Goal: Answer question/provide support: Share knowledge or assist other users

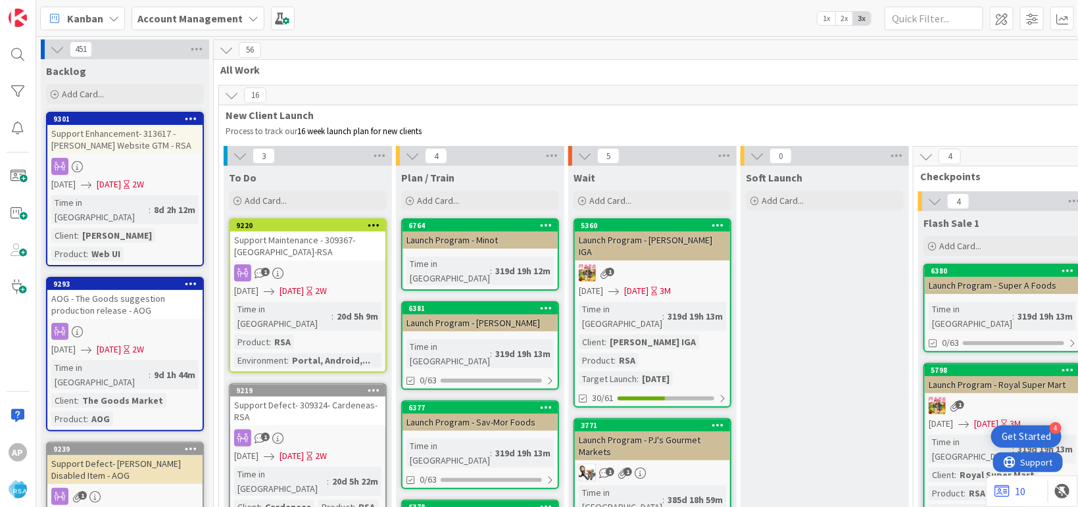
scroll to position [2726, 0]
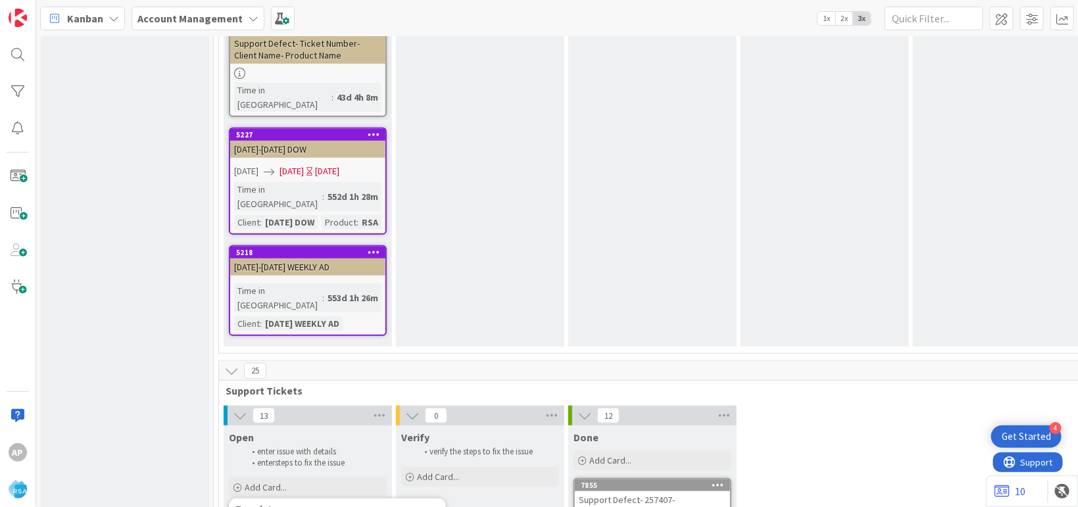
click at [305, 478] on div "Add Card..." at bounding box center [308, 488] width 158 height 20
type textarea "x"
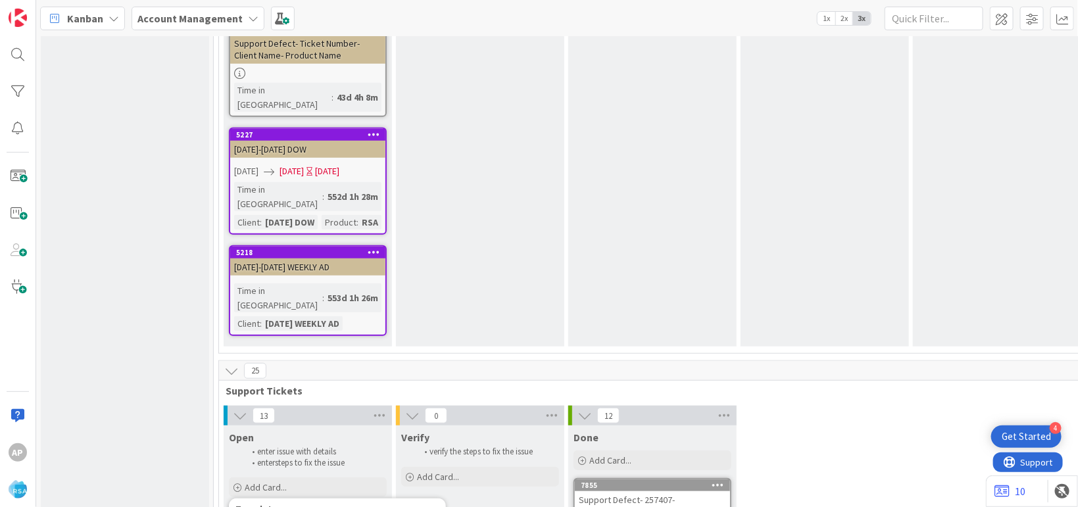
type textarea "Support Defect- Tick- Client Name- Product Name"
type textarea "x"
type textarea "Support Defect- Tic- Client Name- Product Name"
type textarea "x"
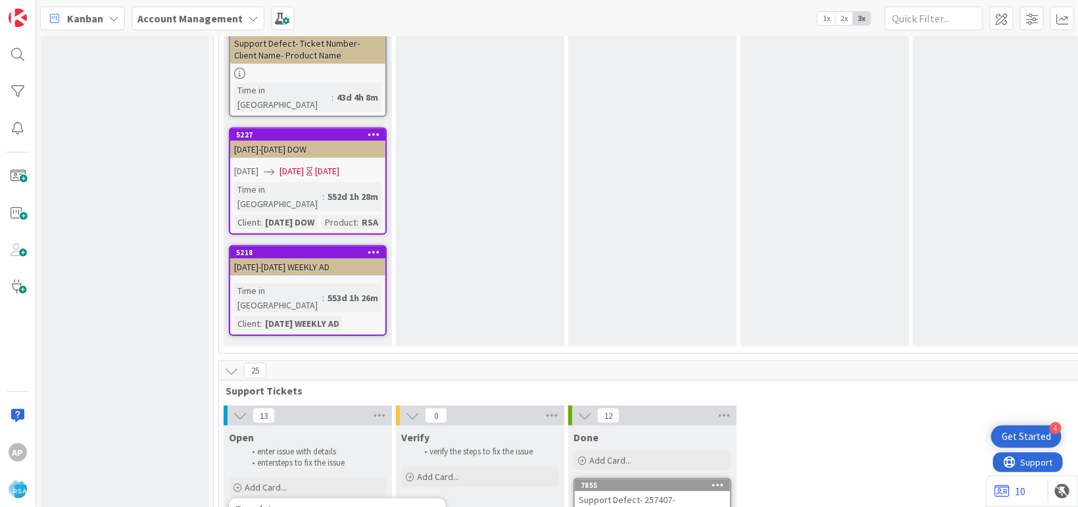
type textarea "Support Defect- Ti- Client Name- Product Name"
type textarea "x"
type textarea "Support Defect- T- Client Name- Product Name"
type textarea "x"
type textarea "Support Defect- - Client Name- Product Name"
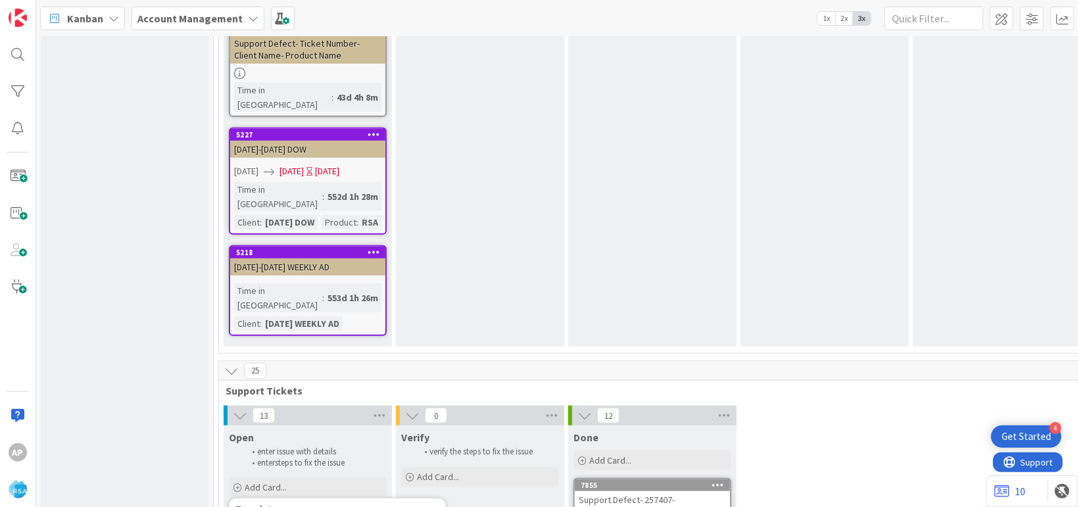
type textarea "x"
type textarea "Support Defect-3 - Client Name- Product Name"
type textarea "x"
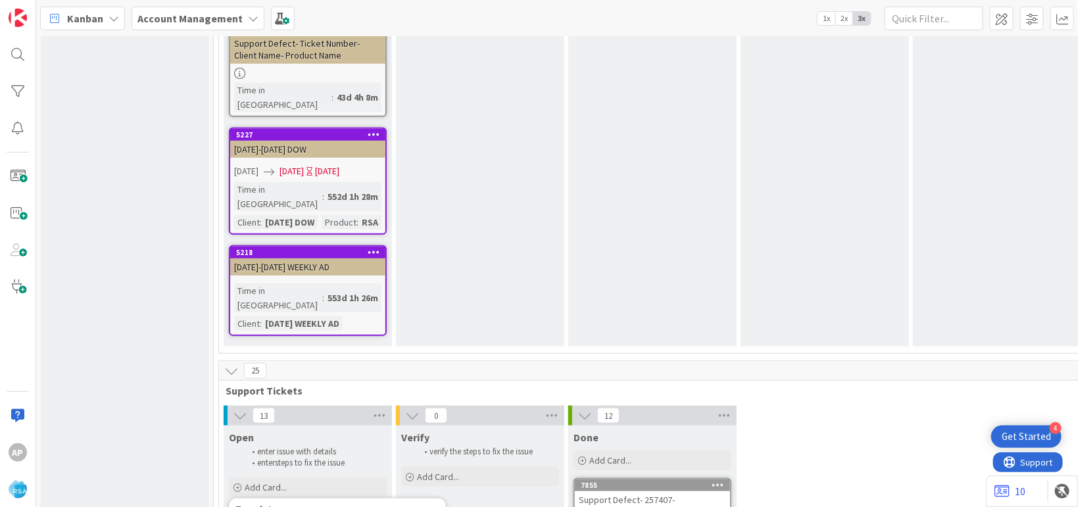
type textarea "Support Defect-31 - Client Name- Product Name"
type textarea "x"
type textarea "Support Defect-316 - Client Name- Product Name"
type textarea "x"
type textarea "Support Defect-3165 - Client Name- Product Name"
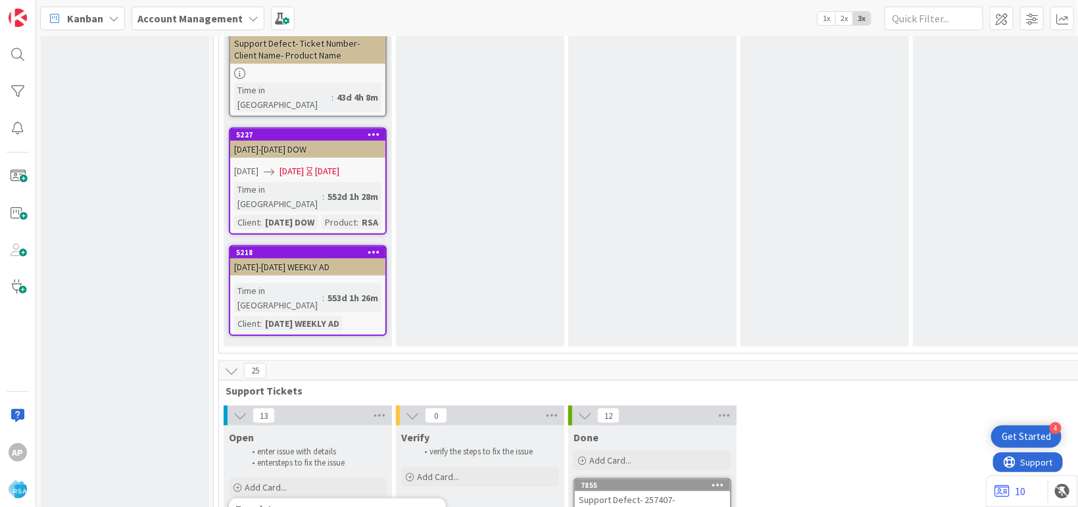
type textarea "x"
type textarea "Support Defect-31652 - Client Name- Product Name"
type textarea "x"
type textarea "Support Defect-316523 - Client Name- Product Name"
type textarea "x"
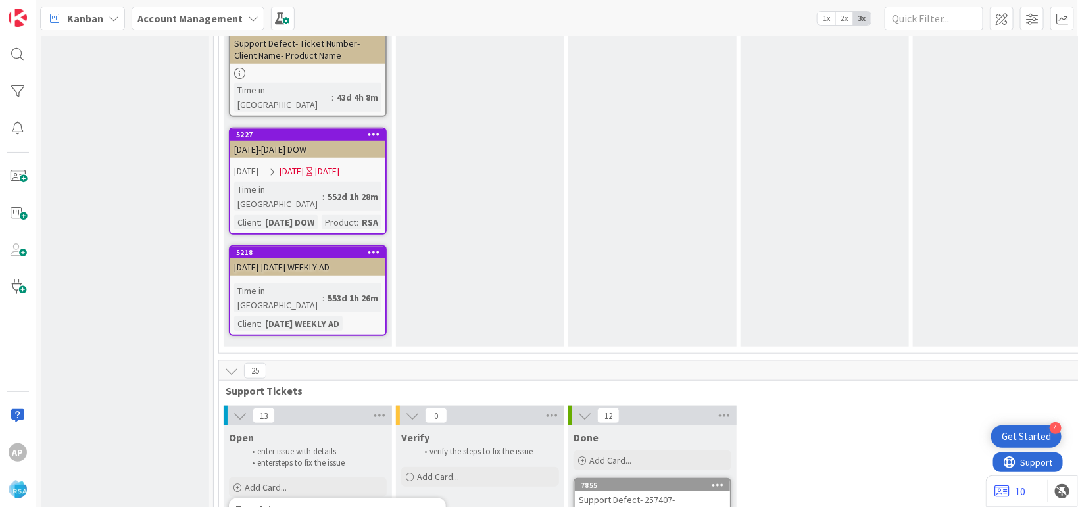
type textarea "Support Defect-316523 - Client Nam- Product Name"
type textarea "x"
type textarea "Support Defect-316523 - Client Na- Product Name"
type textarea "x"
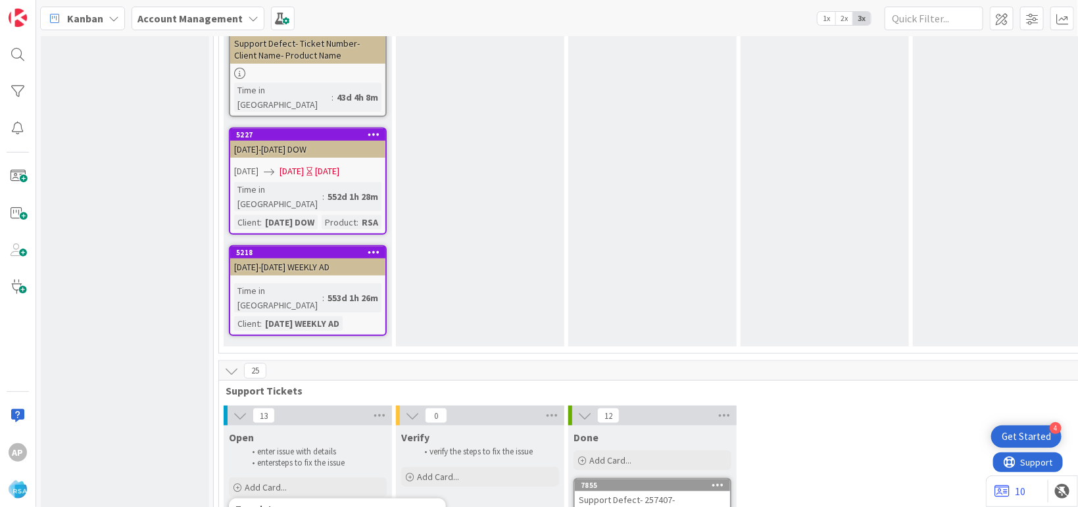
type textarea "Support Defect-316523 - Client N- Product Name"
type textarea "x"
type textarea "Support Defect-316523 - Client - Product Name"
type textarea "x"
type textarea "Support Defect-316523 - Clien- Product Name"
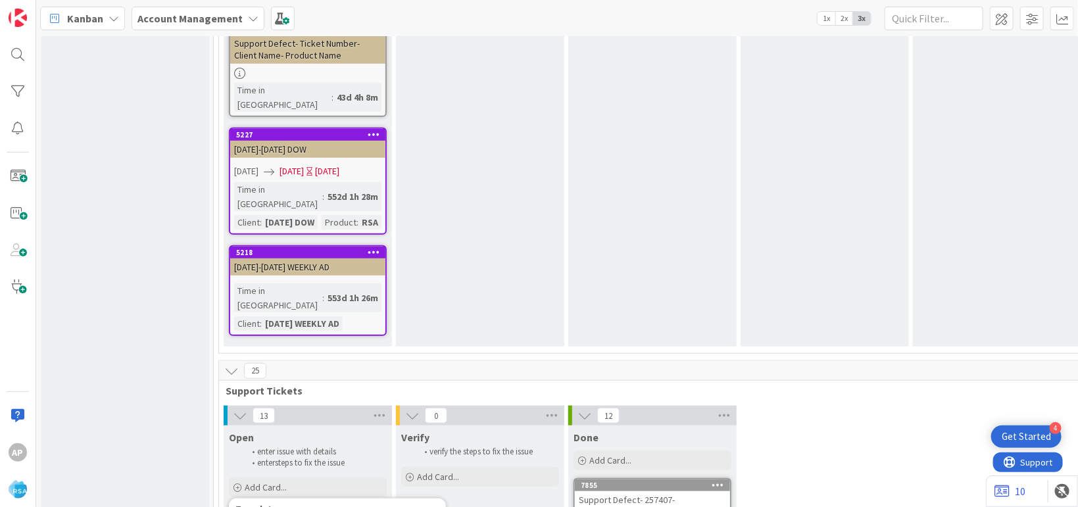
type textarea "x"
type textarea "Support Defect-316523 - Clie- Product Name"
type textarea "x"
type textarea "Support Defect-316523 - Cli- Product Name"
type textarea "x"
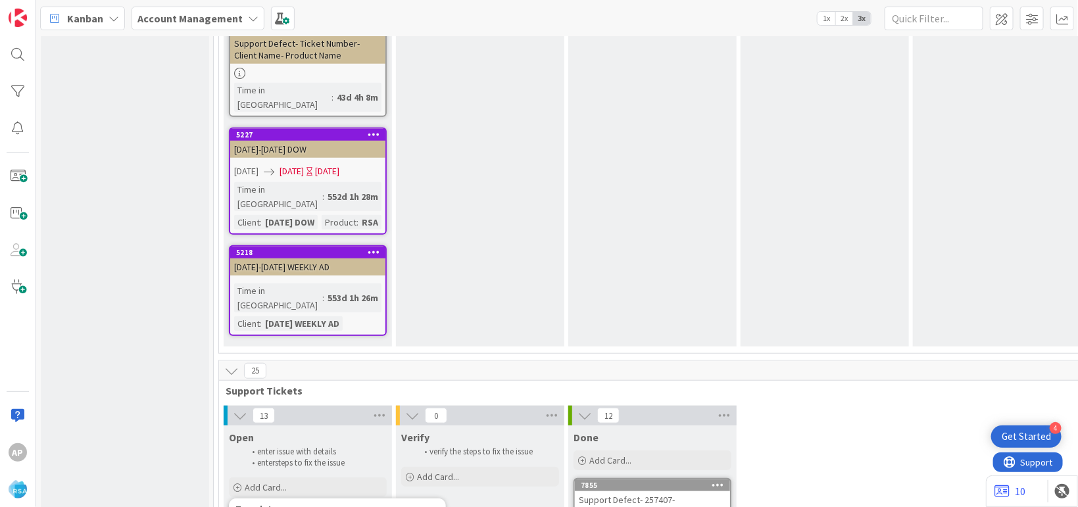
type textarea "Support Defect-316523 - Cl- Product Name"
type textarea "x"
type textarea "Support Defect-316523 - C- Product Name"
type textarea "x"
type textarea "Support Defect-316523 - - Product Name"
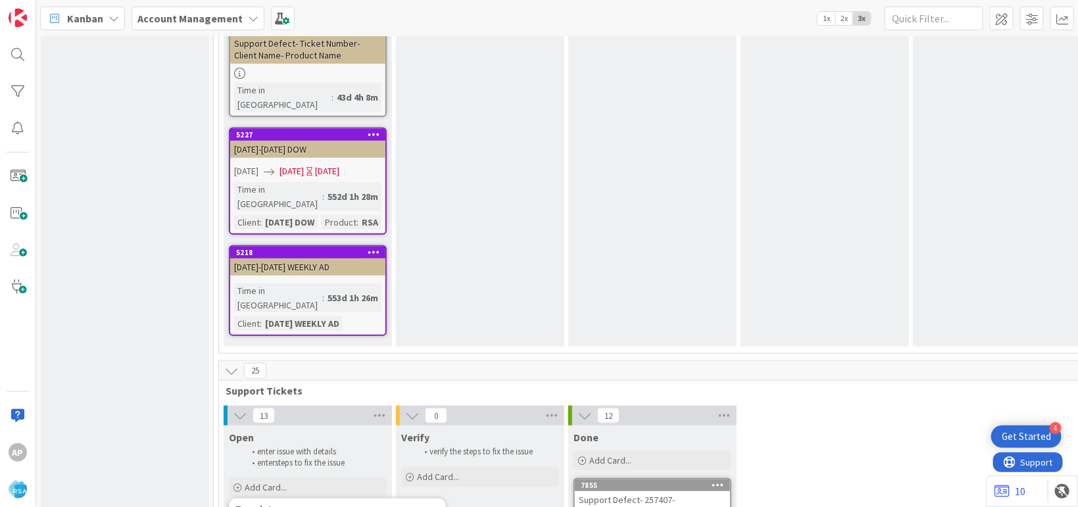
type textarea "x"
type textarea "Support Defect-316523 - [PERSON_NAME]- Product Name"
type textarea "x"
type textarea "Support Defect-316523 - Tonys- Product Nam"
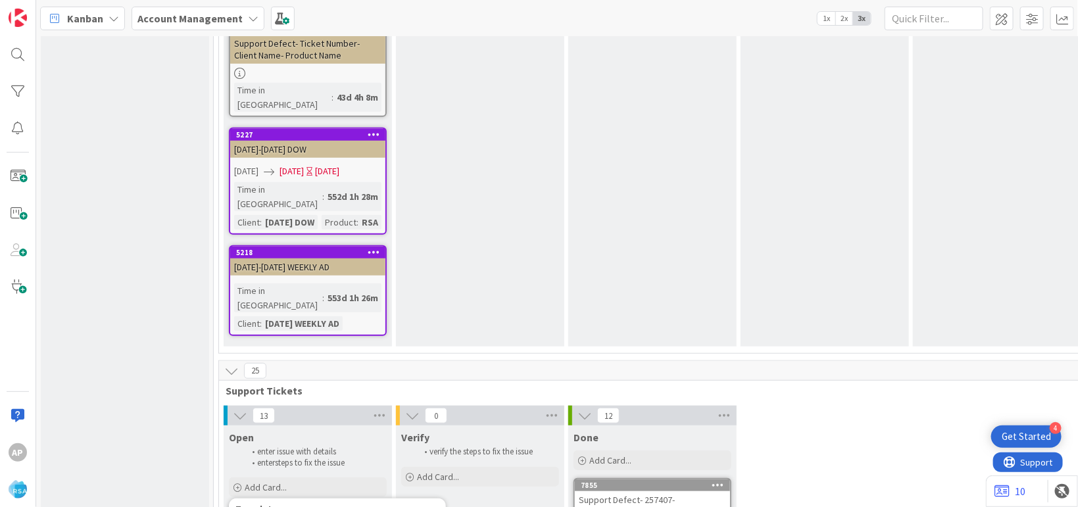
type textarea "x"
type textarea "Support Defect-316523 - Tonys- Product Na"
type textarea "x"
type textarea "Support Defect-316523 - [PERSON_NAME]- Product N"
type textarea "x"
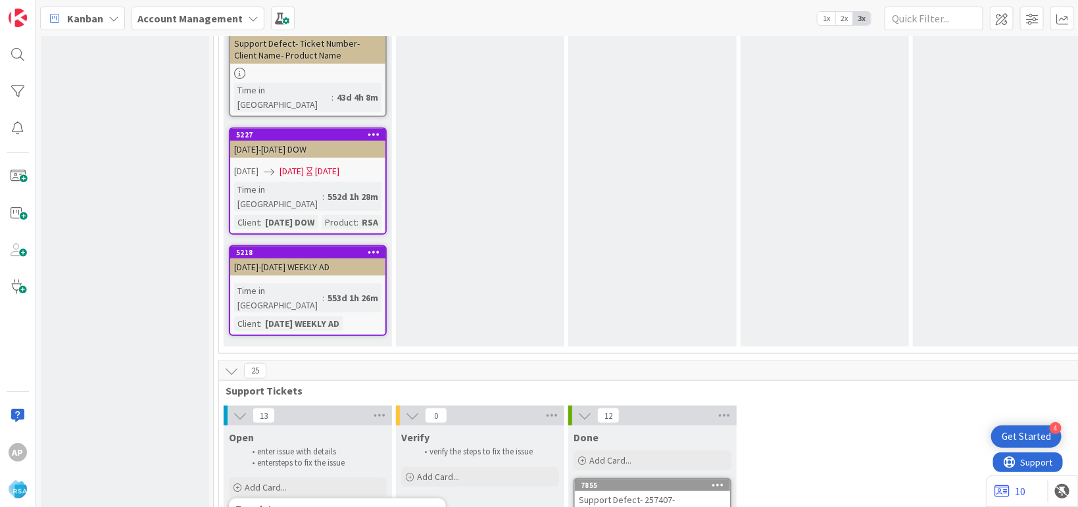
type textarea "Support Defect-316523 - [PERSON_NAME]- Product"
type textarea "x"
type textarea "Support Defect-316523 - [PERSON_NAME]- Product"
type textarea "x"
type textarea "Support Defect-316523 - [PERSON_NAME]- Produ"
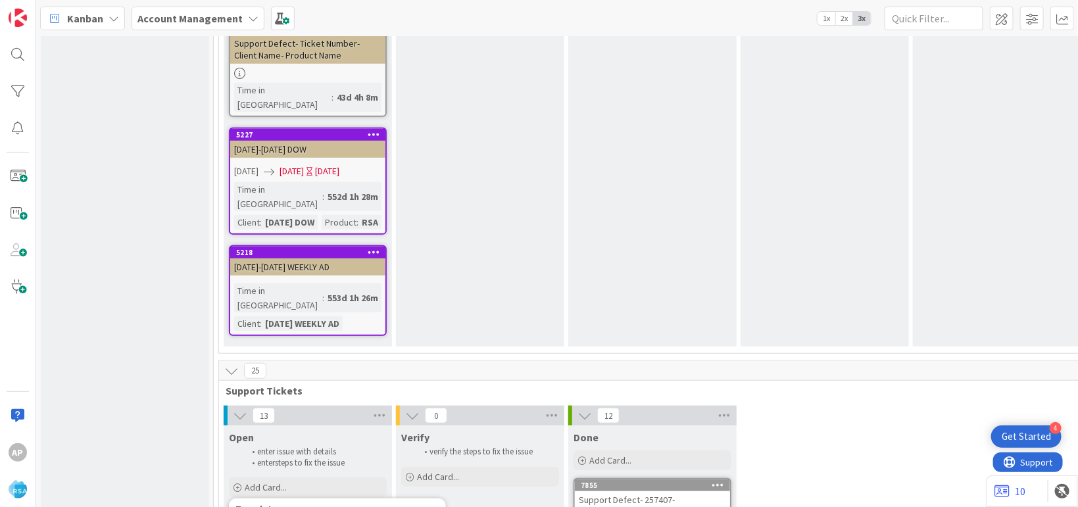
type textarea "x"
type textarea "Support Defect-316523 - [PERSON_NAME]- Prod"
type textarea "x"
type textarea "Support Defect-316523 - [PERSON_NAME]- Pro"
type textarea "x"
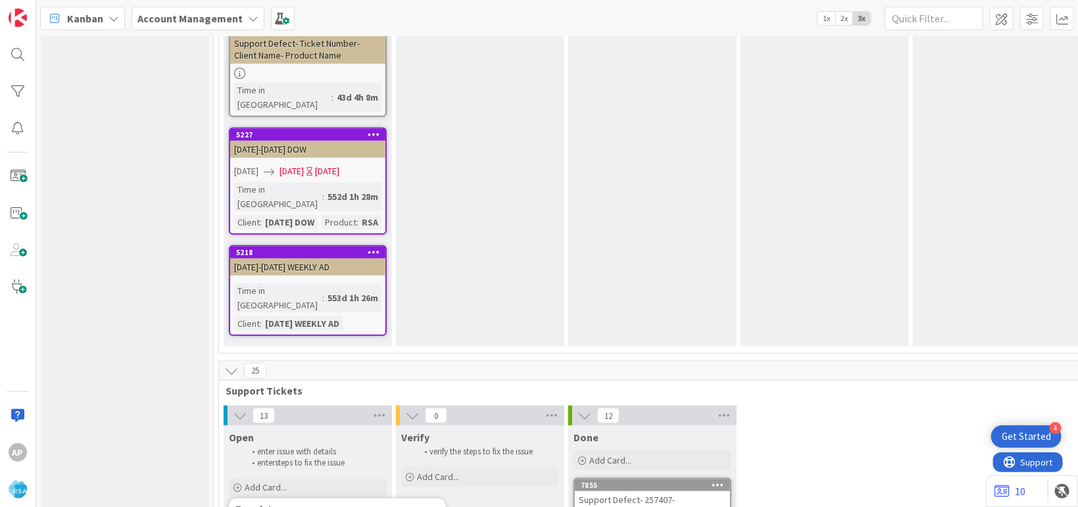
type textarea "Support Defect-316523 - [PERSON_NAME]- Pr"
type textarea "x"
type textarea "Support Defect-316523 - Tonys- P"
type textarea "x"
type textarea "Support Defect-316523 - [PERSON_NAME]-"
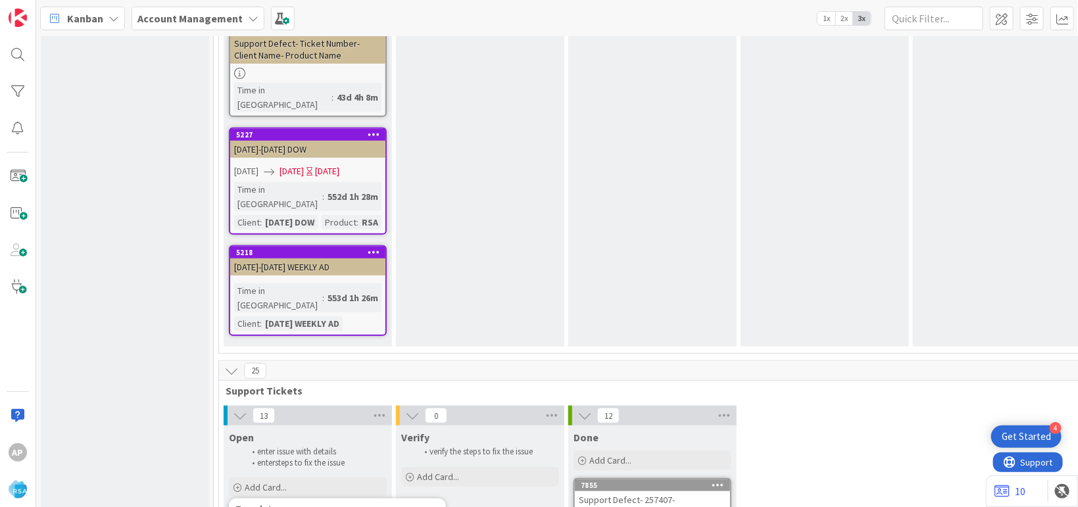
type textarea "x"
type textarea "Support Defect-316523 - [PERSON_NAME]-"
type textarea "x"
type textarea "Support Defect-316523 - [PERSON_NAME]-RS"
type textarea "x"
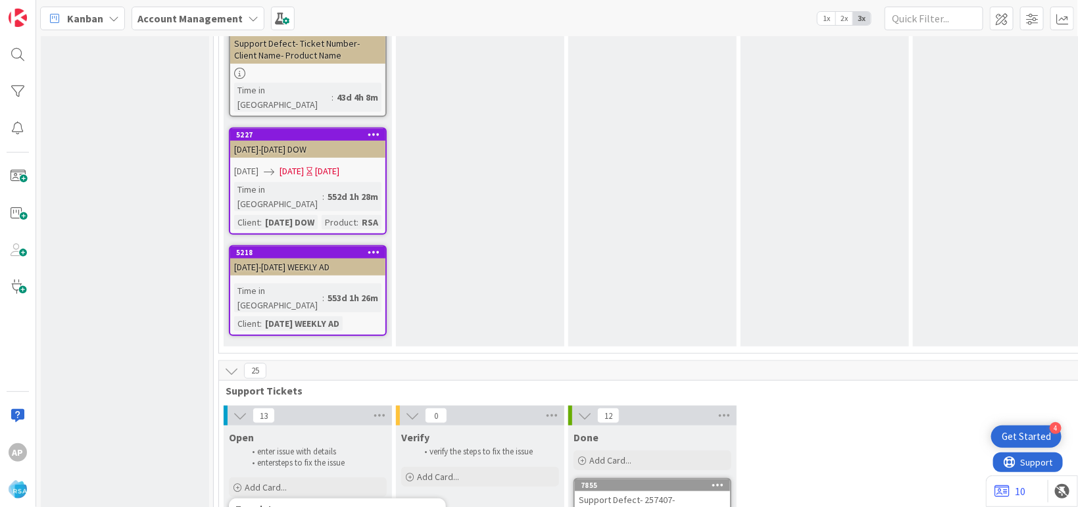
type textarea "Support Defect-316523 - Tonys-RSA"
type textarea "x"
type textarea "Support Defect-316523 - Tonys-RSA"
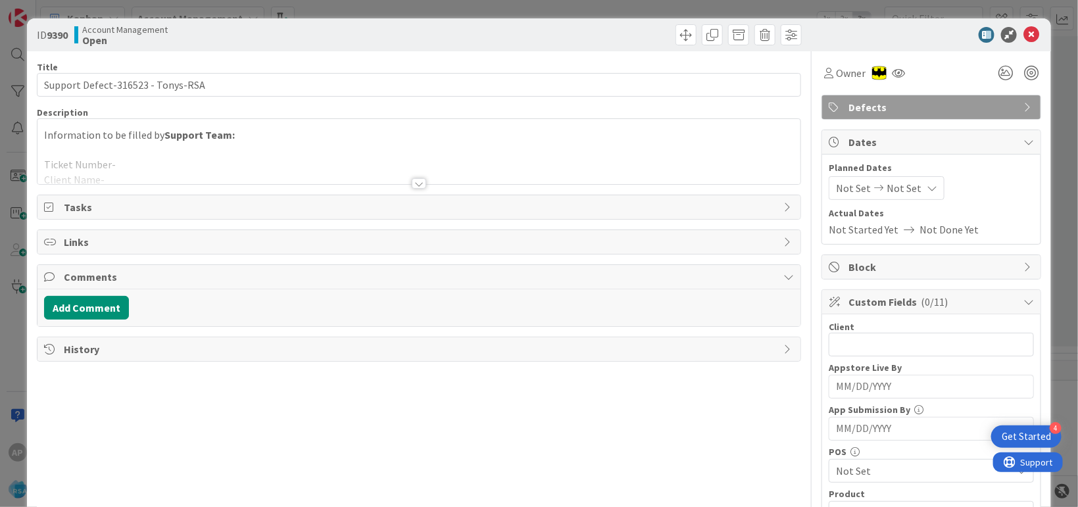
click at [228, 157] on div at bounding box center [418, 168] width 763 height 34
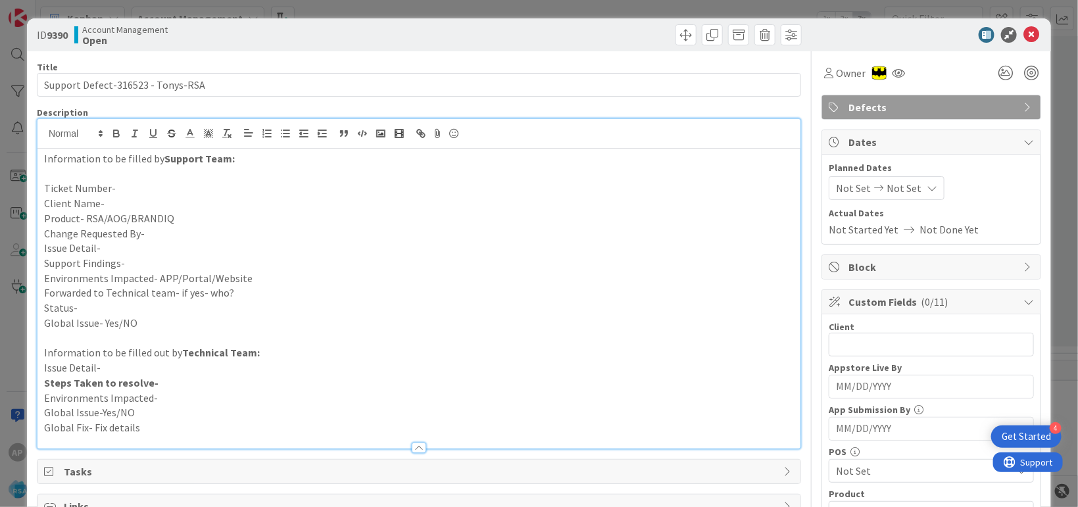
click at [114, 247] on p "Issue Detail-" at bounding box center [419, 248] width 750 height 15
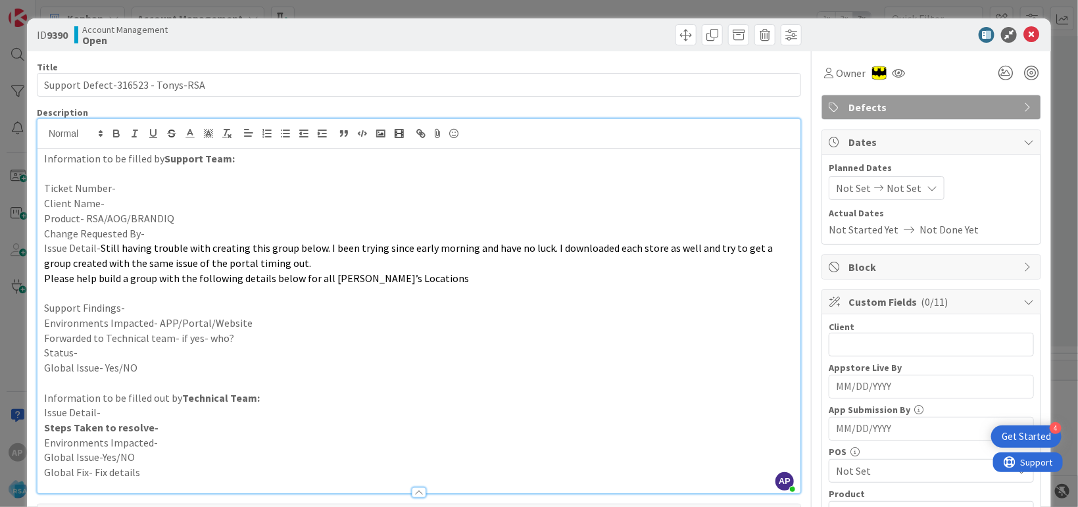
click at [125, 193] on p "Ticket Number-" at bounding box center [419, 188] width 750 height 15
click at [167, 189] on p "Ticket Number-316316523" at bounding box center [419, 188] width 750 height 15
click at [143, 199] on p "Client Name-" at bounding box center [419, 203] width 750 height 15
click at [149, 308] on p "Support Findings-" at bounding box center [419, 308] width 750 height 15
click at [430, 312] on p "Support Findings-We have to check why we are unable to create the shoper" at bounding box center [419, 308] width 750 height 15
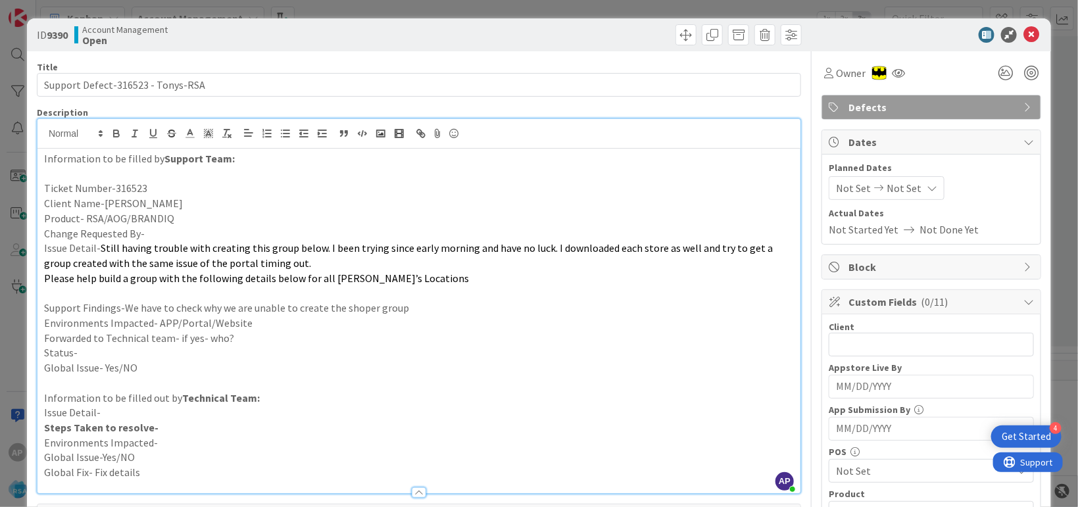
click at [306, 331] on p "Forwarded to Technical team- if yes- who?" at bounding box center [419, 338] width 750 height 15
click at [270, 316] on p "Environments Impacted- APP/Portal/Website" at bounding box center [419, 323] width 750 height 15
click at [257, 322] on p "Environments Impacted- APP/Portal/Website" at bounding box center [419, 323] width 750 height 15
click at [241, 334] on p "Forwarded to Technical team- if yes- who?" at bounding box center [419, 338] width 750 height 15
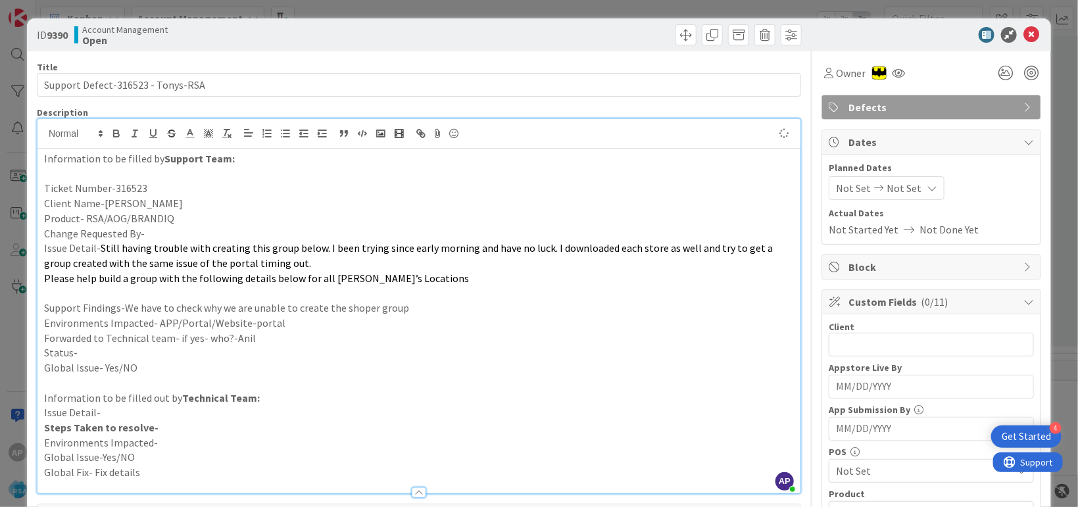
click at [359, 306] on p "Support Findings-We have to check why we are unable to create the shoper group" at bounding box center [419, 308] width 750 height 15
click at [241, 341] on p "Forwarded to Technical team- if yes- who?-Anil" at bounding box center [419, 338] width 750 height 15
click at [112, 349] on p "Status-" at bounding box center [419, 352] width 750 height 15
click at [836, 180] on span "Not Set" at bounding box center [853, 188] width 35 height 16
click at [849, 182] on span "Not Set" at bounding box center [853, 188] width 35 height 16
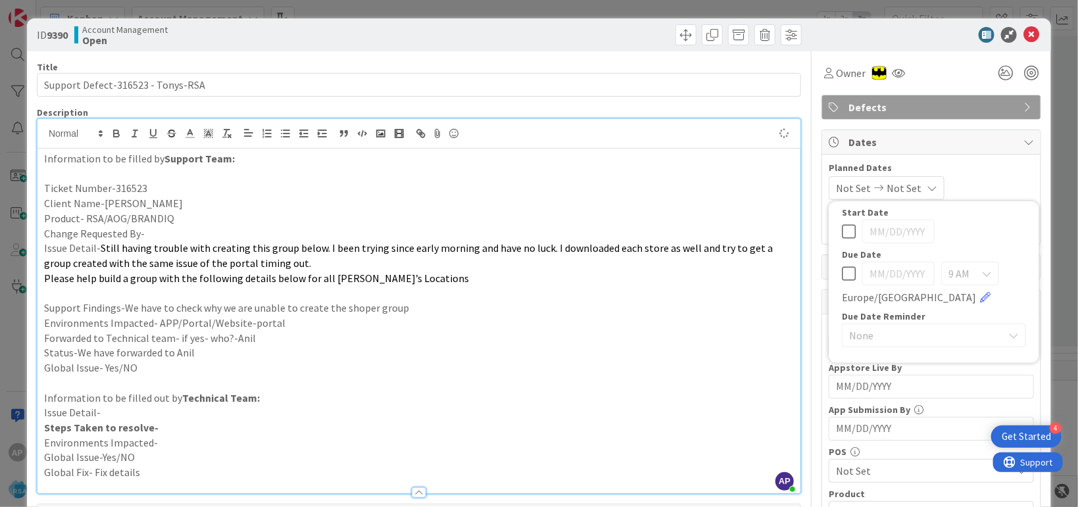
click at [734, 378] on p at bounding box center [419, 383] width 750 height 15
click at [836, 195] on span "Not Set" at bounding box center [853, 188] width 35 height 16
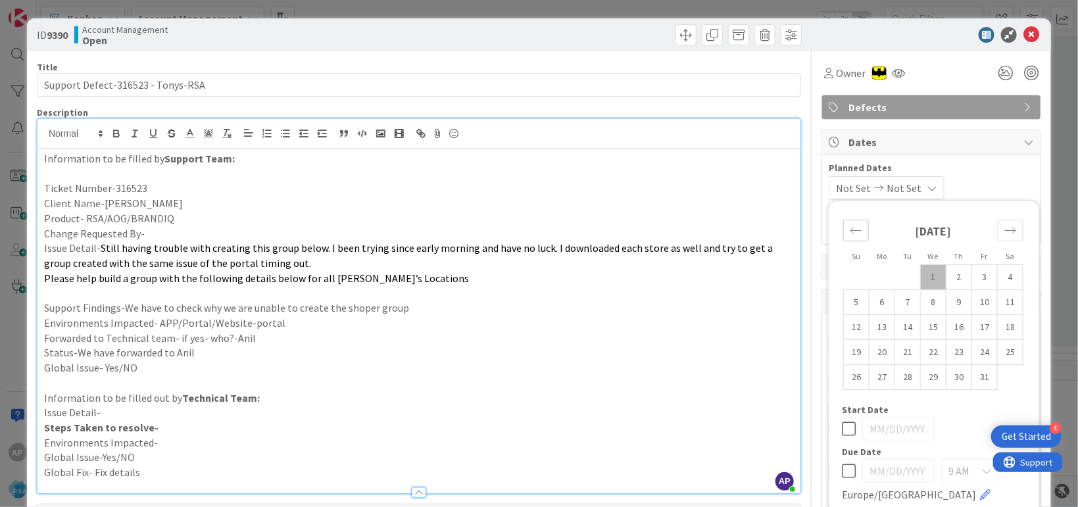
click at [850, 229] on icon "Move backward to switch to the previous month." at bounding box center [856, 230] width 12 height 12
click at [869, 374] on td "29" at bounding box center [882, 376] width 26 height 25
type input "[DATE]"
click at [902, 185] on span "Not Set" at bounding box center [900, 188] width 35 height 16
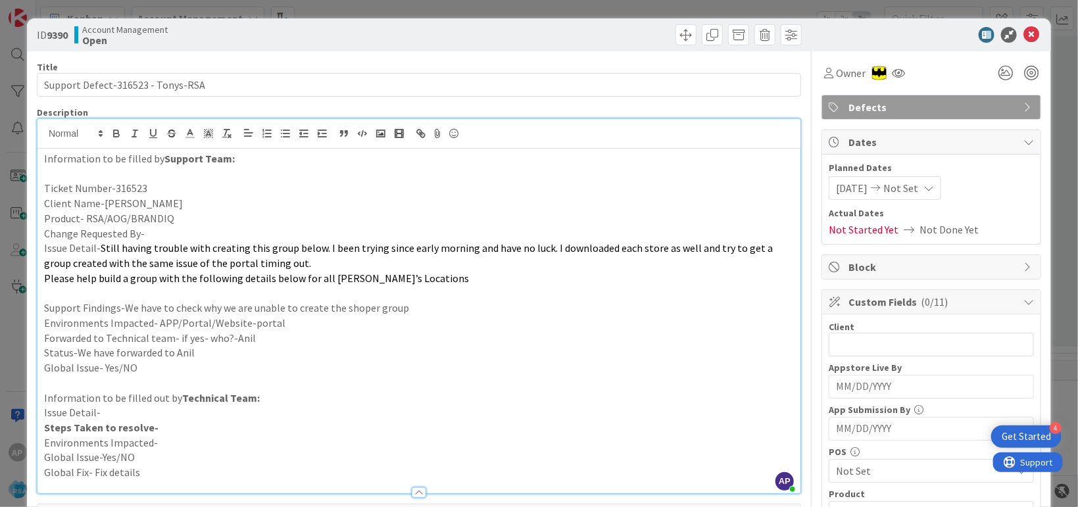
click at [913, 187] on span "Not Set" at bounding box center [900, 188] width 35 height 16
click at [931, 182] on div "[DATE] Not Set" at bounding box center [885, 188] width 112 height 24
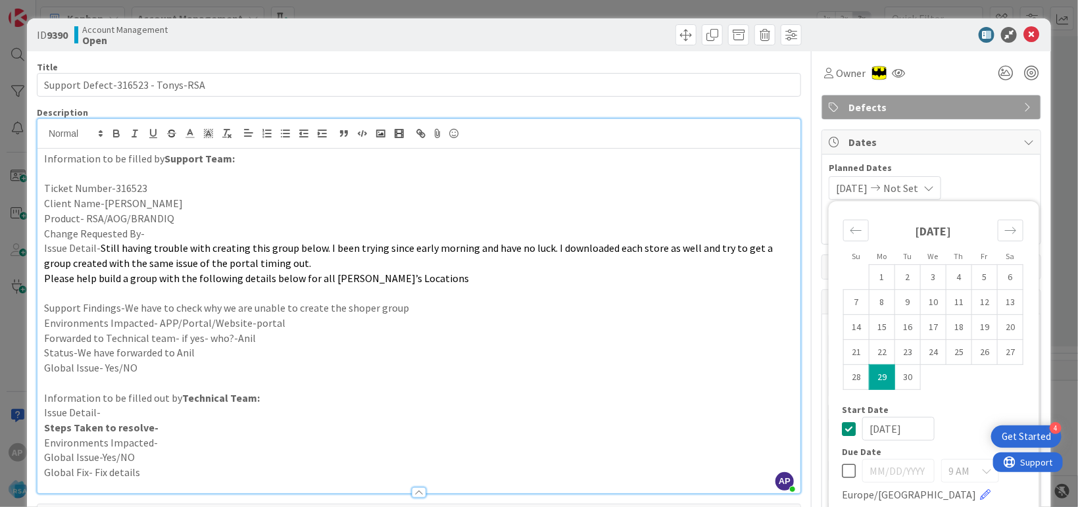
click at [898, 194] on span "Not Set" at bounding box center [900, 188] width 35 height 16
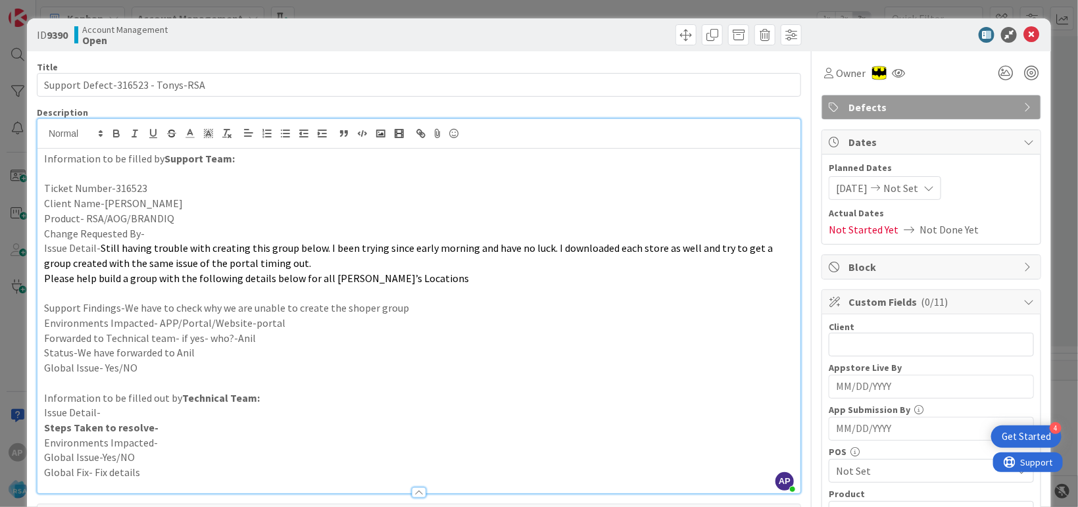
click at [898, 194] on span "Not Set" at bounding box center [900, 188] width 35 height 16
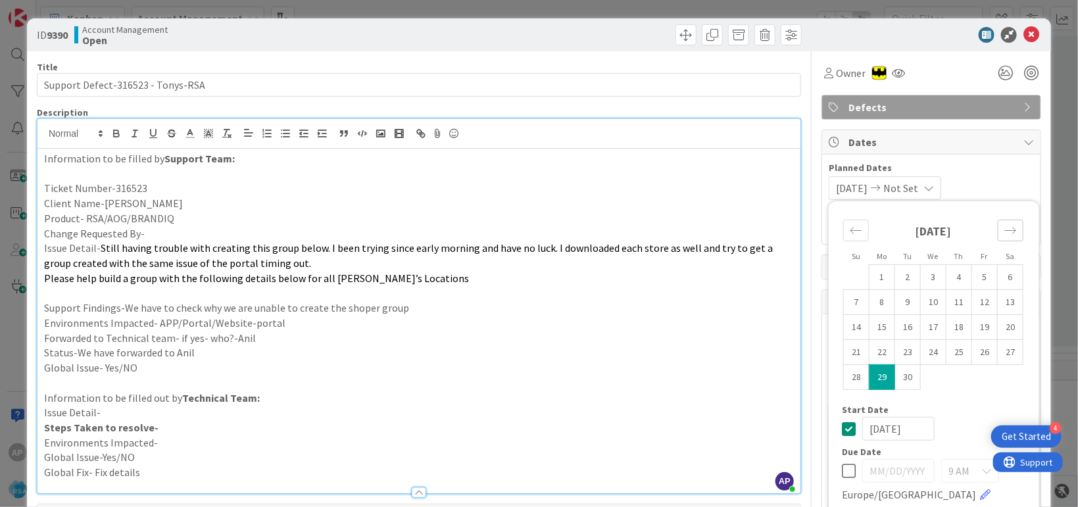
click at [1004, 234] on icon "Move forward to switch to the next month." at bounding box center [1010, 230] width 12 height 12
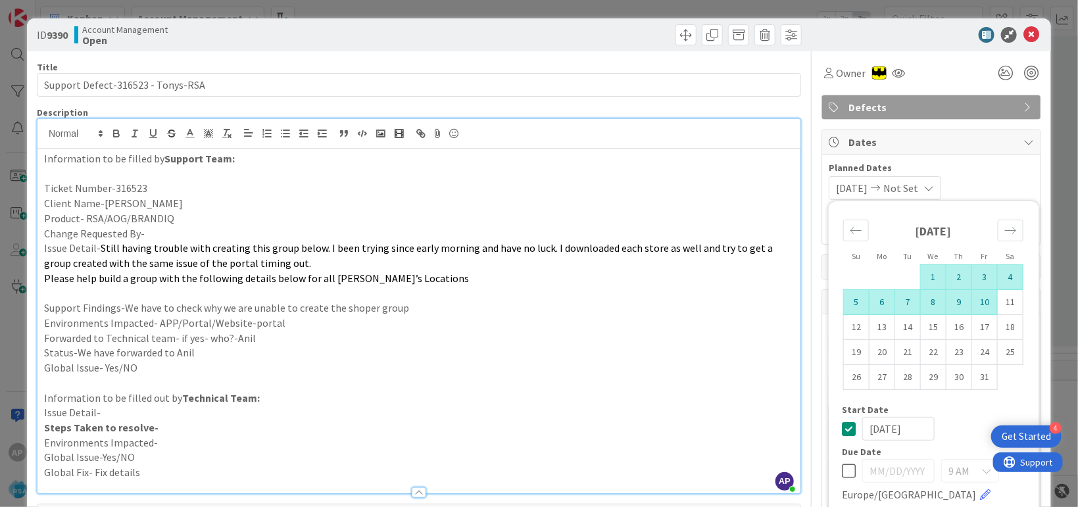
click at [981, 305] on td "10" at bounding box center [985, 301] width 26 height 25
type input "[DATE]"
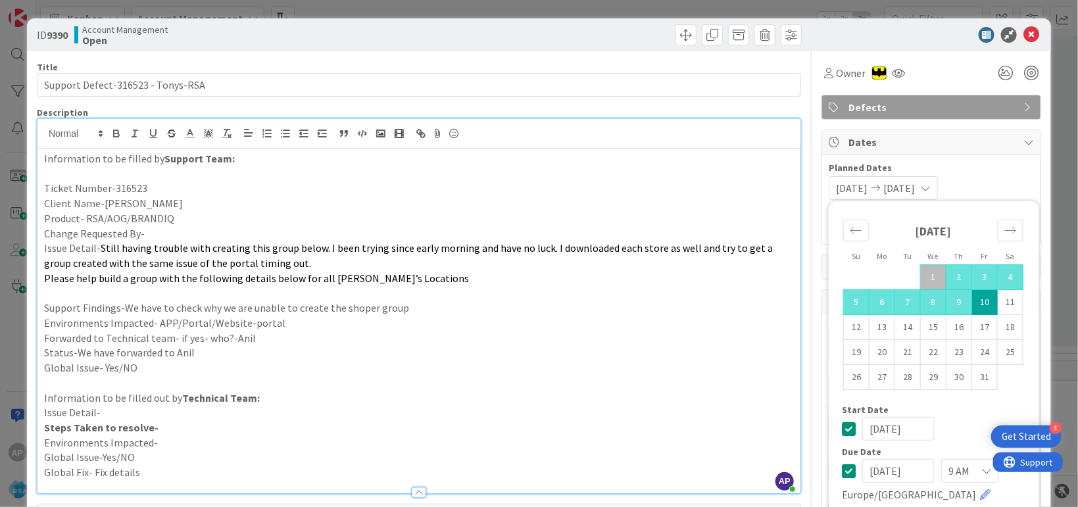
click at [764, 187] on p "Ticket Number-316523" at bounding box center [419, 188] width 750 height 15
click at [727, 291] on p at bounding box center [419, 292] width 750 height 15
click at [1034, 291] on div "ID 9390 Account Management Open Title 33 / 128 Support Defect-316523 - Tonys-RS…" at bounding box center [539, 481] width 1024 height 926
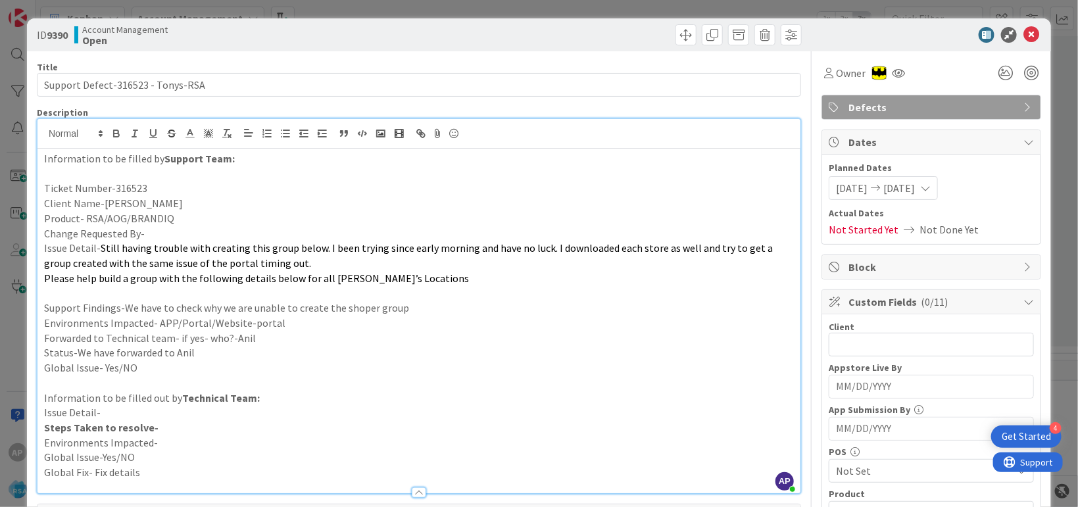
scroll to position [80, 0]
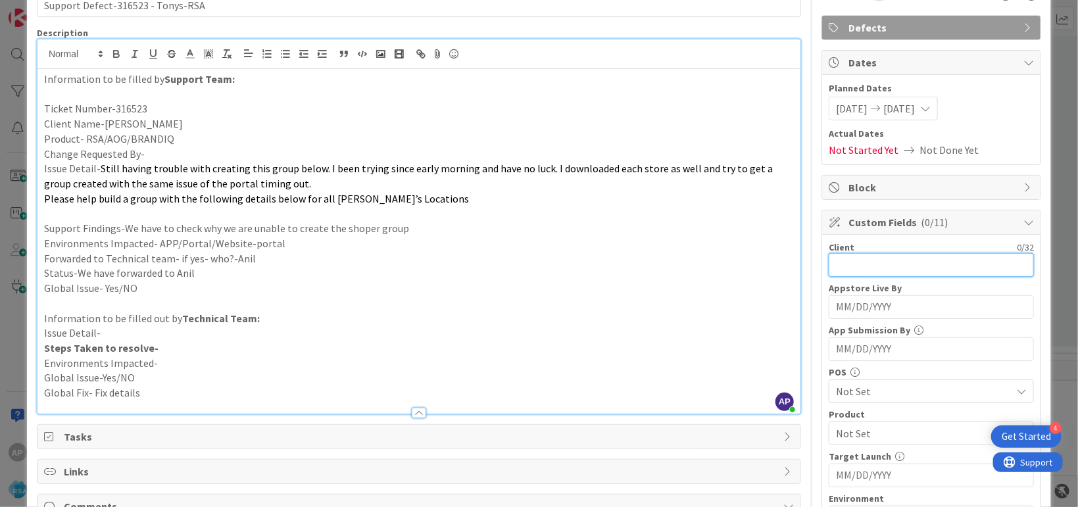
click at [860, 275] on input "text" at bounding box center [931, 265] width 205 height 24
click at [704, 331] on p "Issue Detail-" at bounding box center [419, 333] width 750 height 15
click at [829, 270] on input "text" at bounding box center [931, 265] width 205 height 24
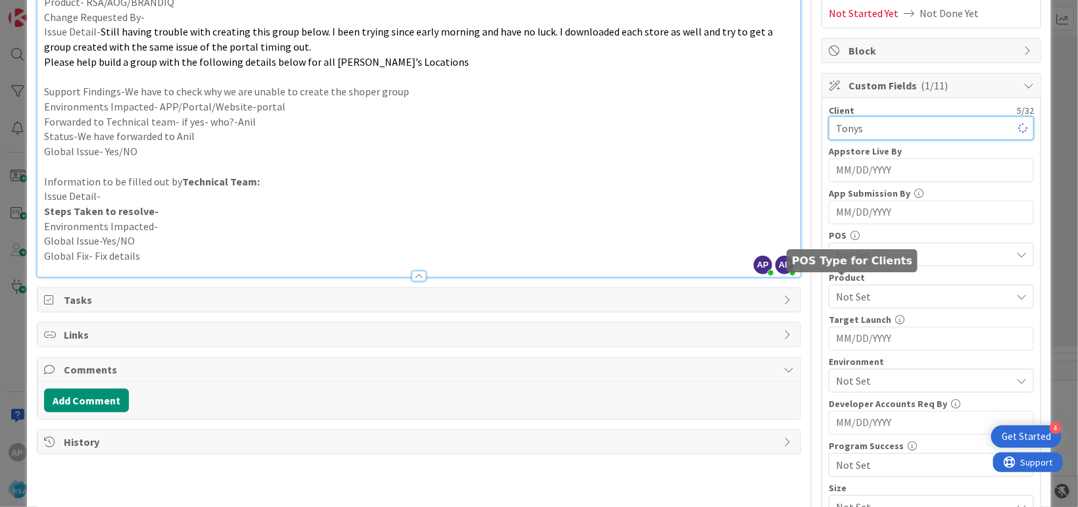
scroll to position [240, 0]
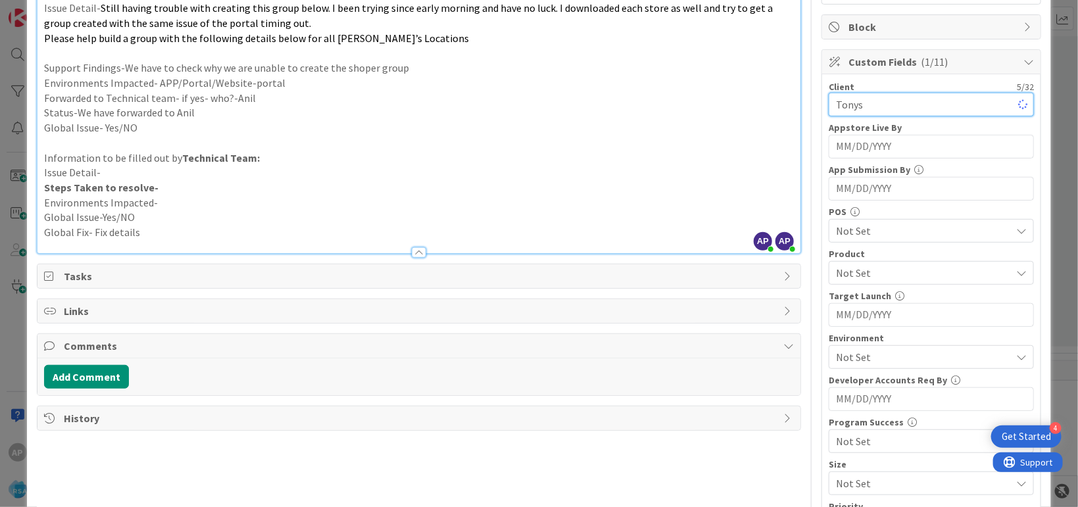
type input "Tonys"
click at [845, 277] on span "Not Set" at bounding box center [923, 273] width 175 height 16
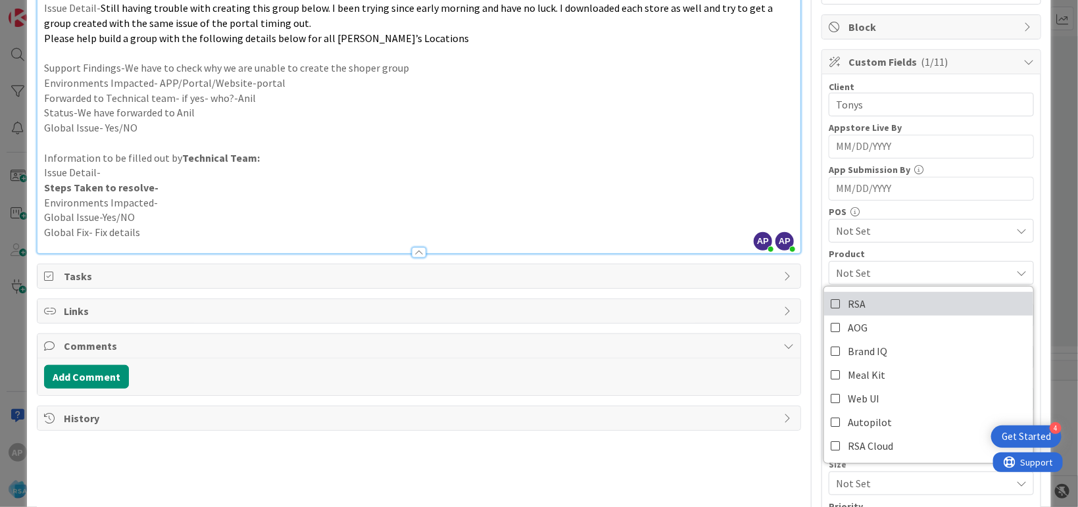
click at [850, 299] on span "RSA" at bounding box center [857, 304] width 18 height 20
click at [681, 165] on p "Issue Detail-" at bounding box center [419, 172] width 750 height 15
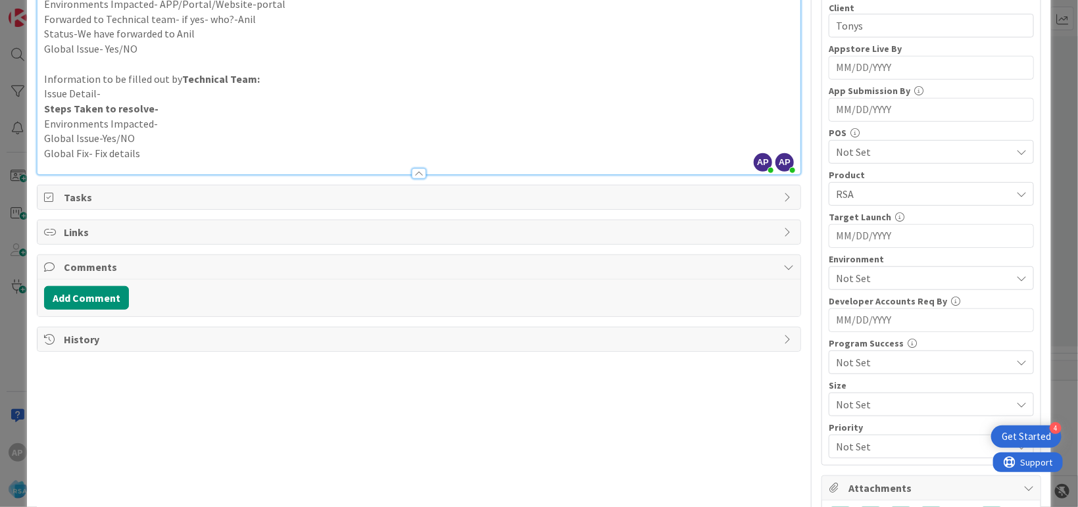
scroll to position [320, 0]
click at [857, 284] on div "Not Set" at bounding box center [931, 277] width 205 height 24
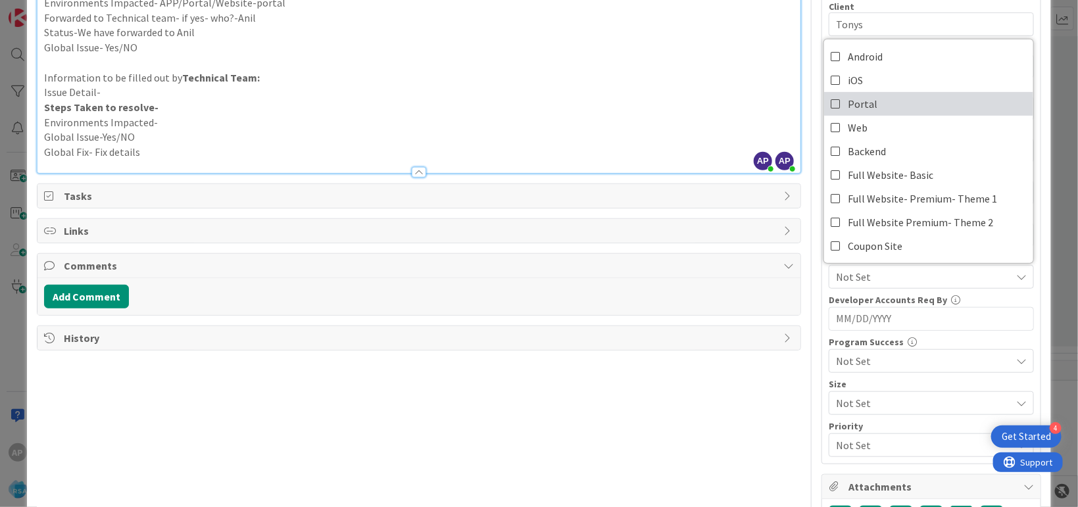
click at [860, 99] on span "Portal" at bounding box center [863, 104] width 30 height 20
click at [628, 95] on p "Issue Detail-" at bounding box center [419, 92] width 750 height 15
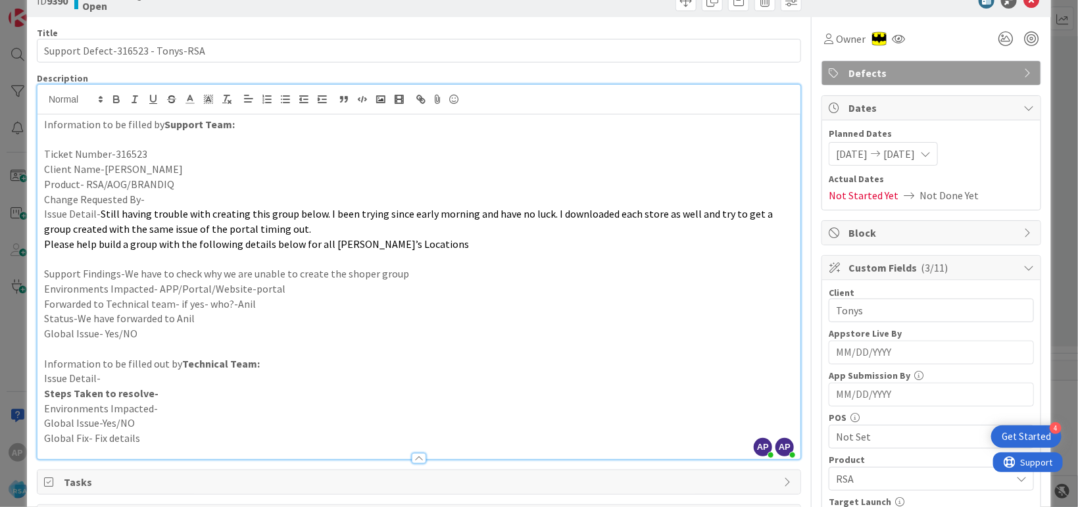
scroll to position [0, 0]
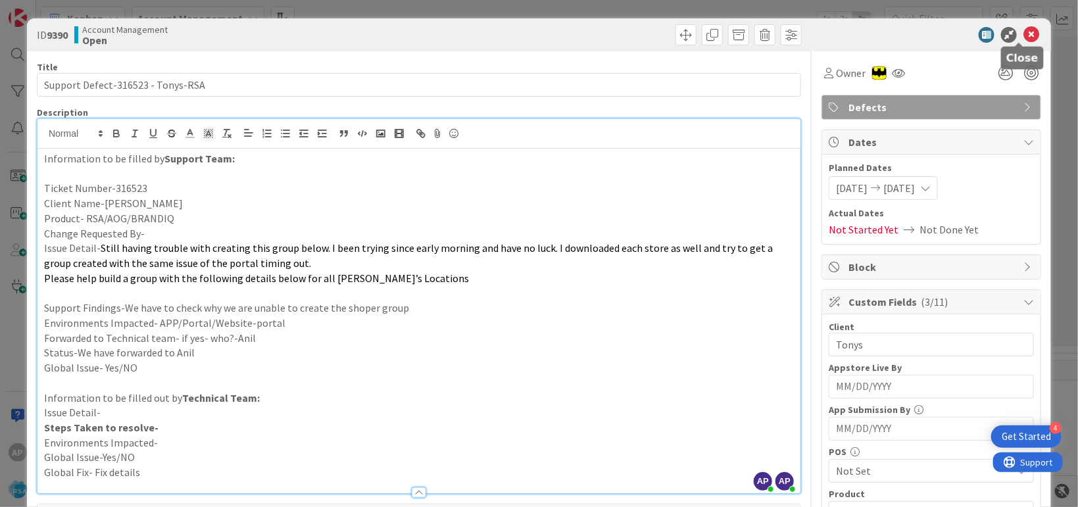
click at [1024, 32] on icon at bounding box center [1031, 35] width 16 height 16
